Goal: Task Accomplishment & Management: Manage account settings

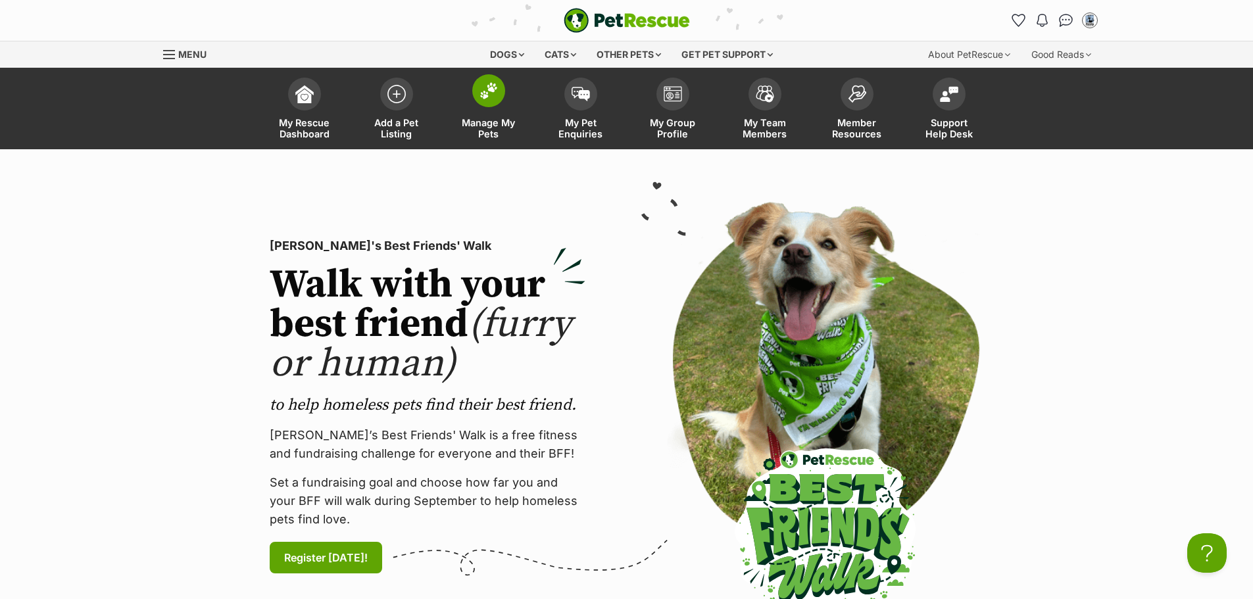
click at [484, 97] on img at bounding box center [488, 90] width 18 height 17
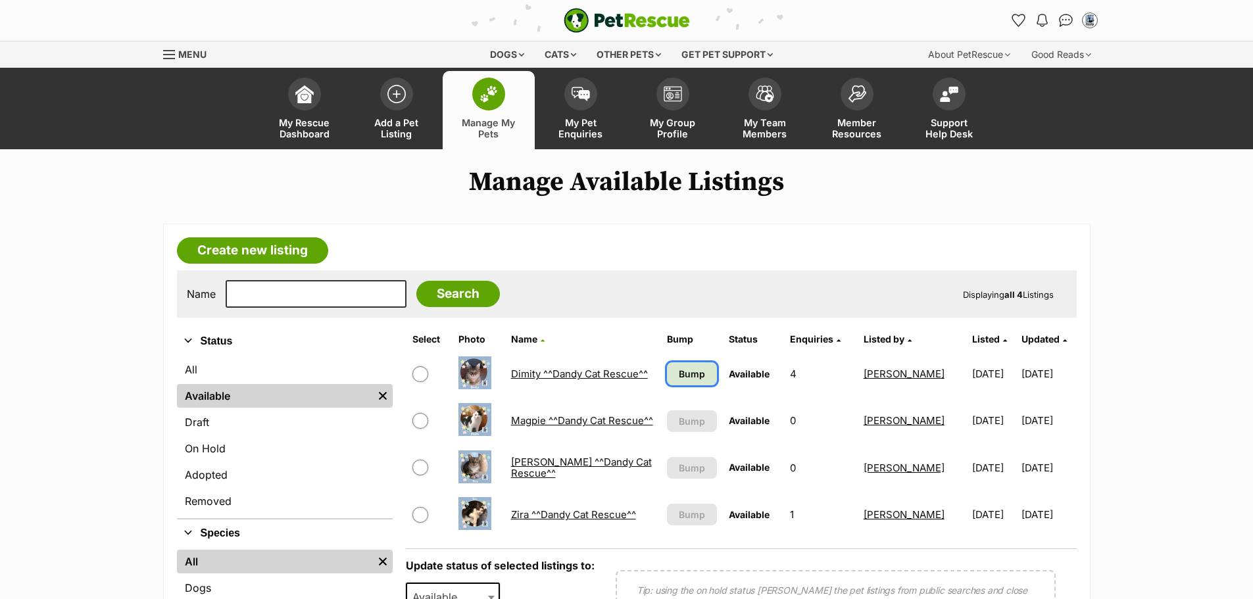
click at [679, 374] on span "Bump" at bounding box center [692, 374] width 26 height 14
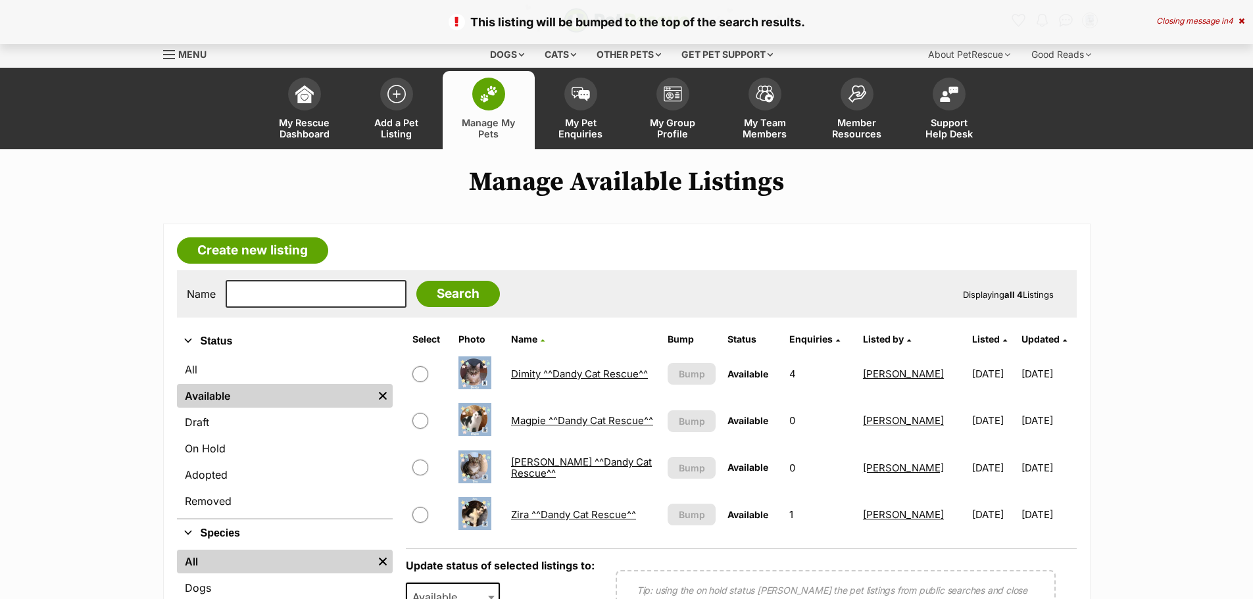
click at [606, 374] on link "Dimity ^^Dandy Cat Rescue^^" at bounding box center [579, 374] width 137 height 12
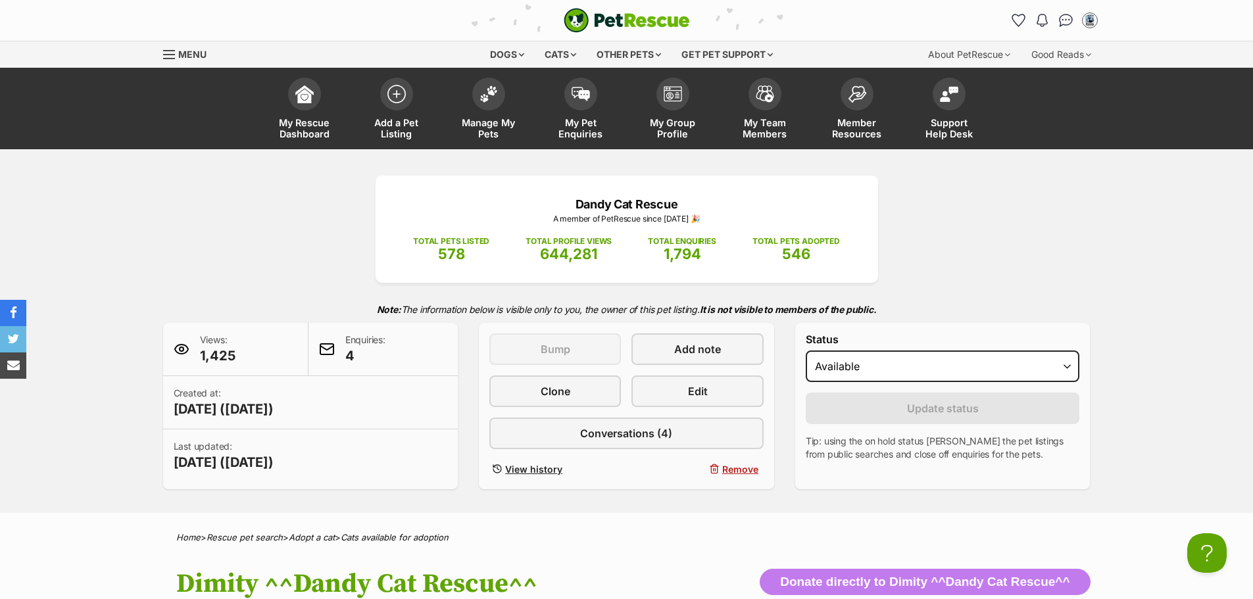
click at [187, 233] on div "Dandy Cat Rescue A member of PetRescue since 2018 🎉 TOTAL PETS LISTED 578 TOTAL…" at bounding box center [626, 333] width 967 height 314
